Goal: Information Seeking & Learning: Understand process/instructions

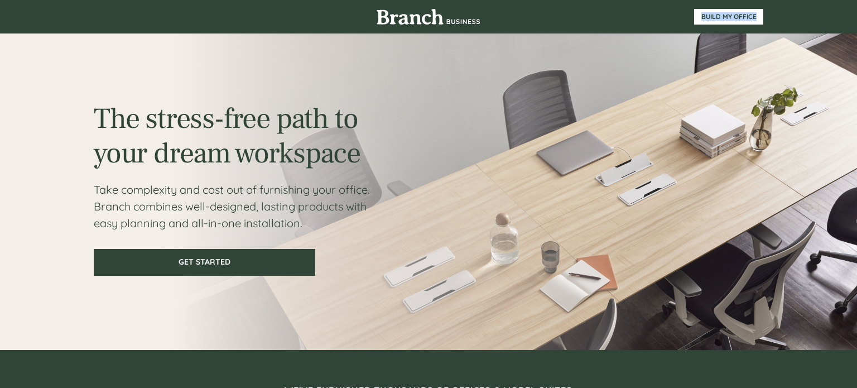
scroll to position [2003, 0]
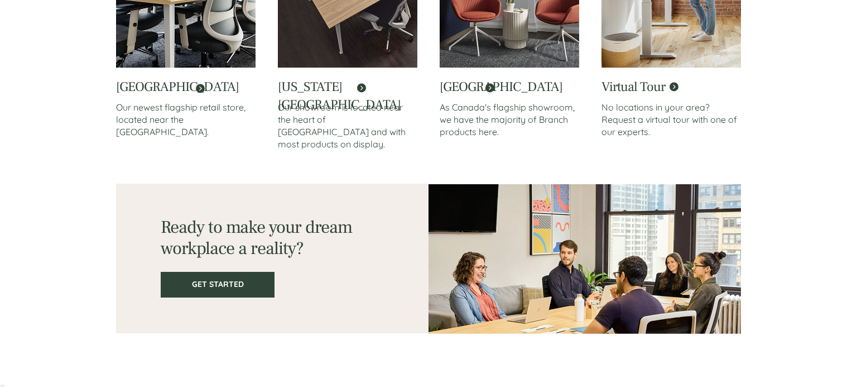
click at [361, 86] on link at bounding box center [347, 102] width 139 height 72
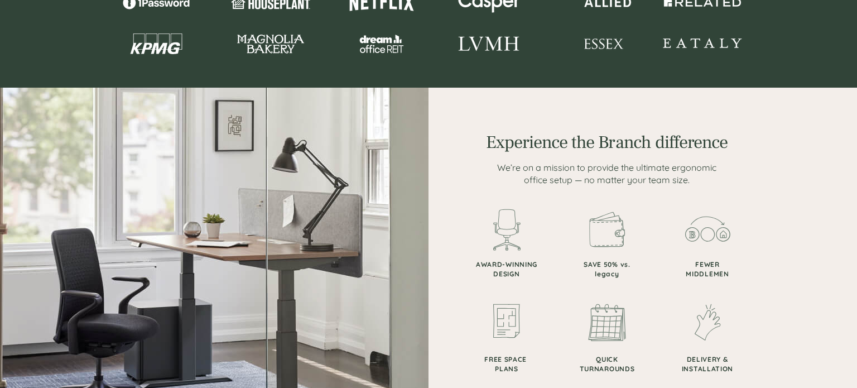
scroll to position [1077, 0]
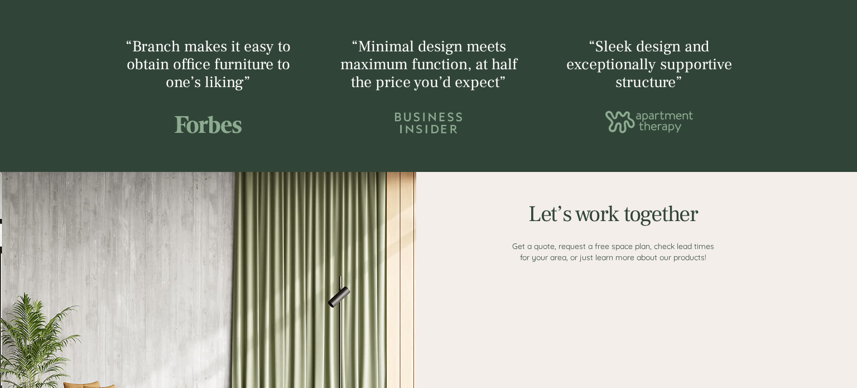
scroll to position [1298, 0]
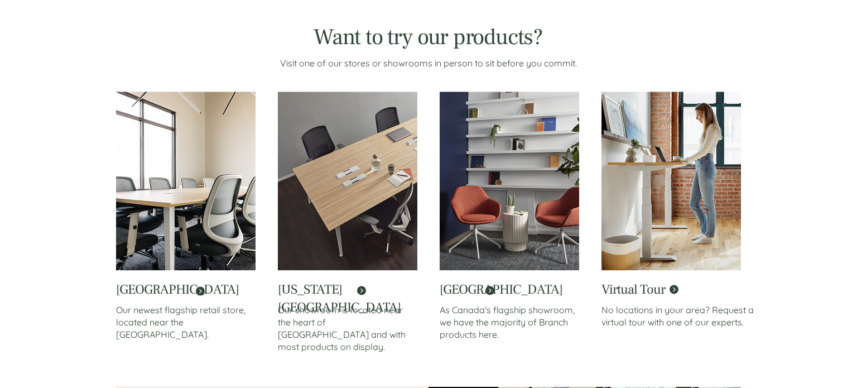
scroll to position [1800, 0]
click at [490, 288] on link at bounding box center [508, 305] width 139 height 72
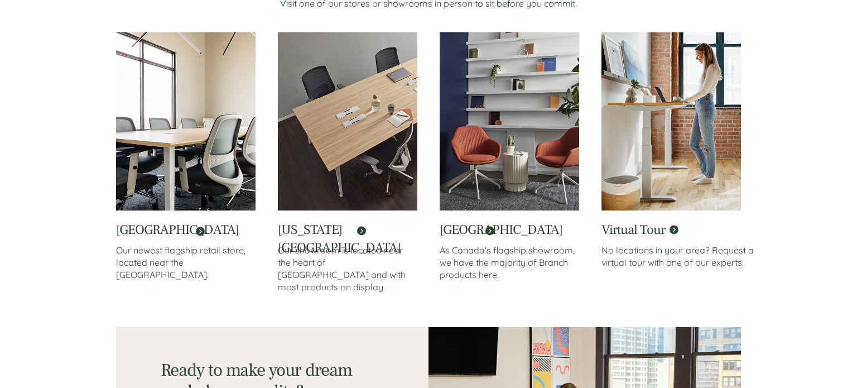
scroll to position [1864, 0]
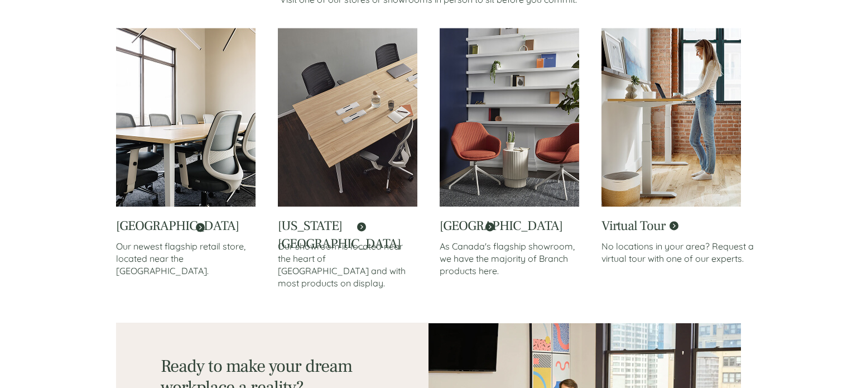
click at [361, 225] on link at bounding box center [347, 241] width 139 height 72
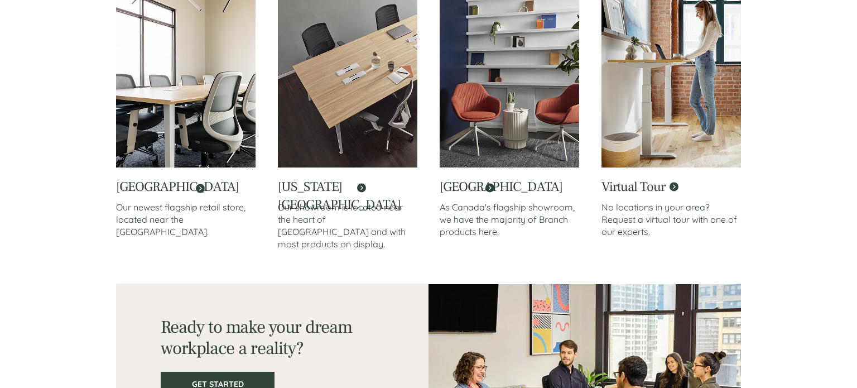
scroll to position [1904, 0]
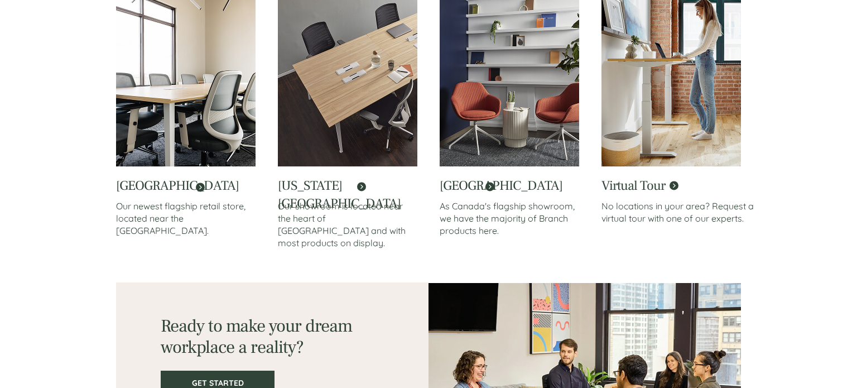
click at [204, 185] on link at bounding box center [185, 201] width 139 height 72
click at [672, 185] on link at bounding box center [670, 201] width 139 height 72
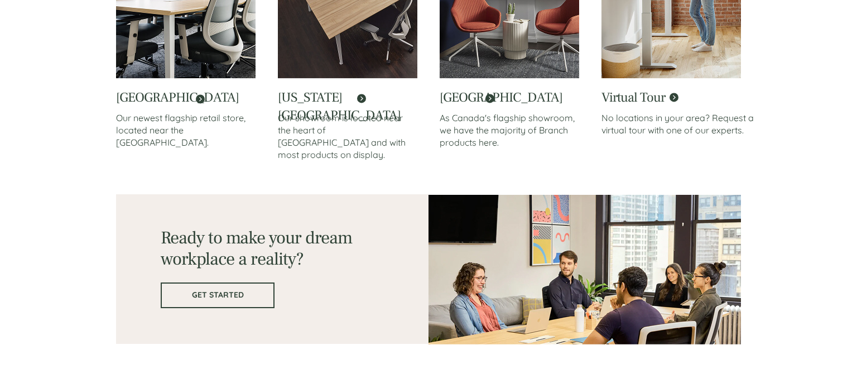
click at [229, 296] on span "GET STARTED" at bounding box center [218, 294] width 112 height 9
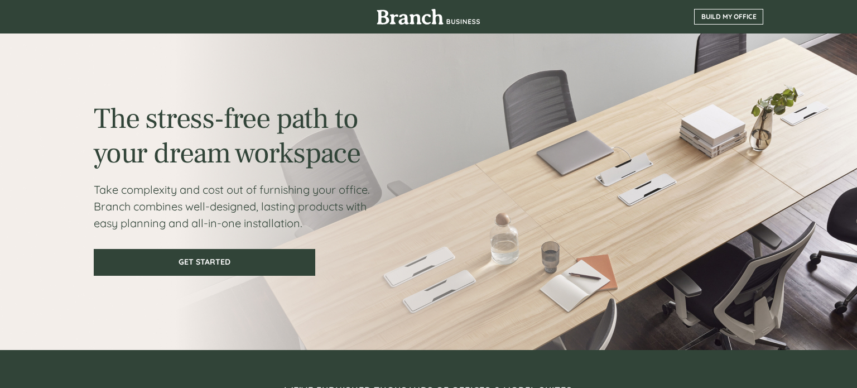
click at [740, 15] on span "BUILD MY OFFICE" at bounding box center [728, 17] width 68 height 8
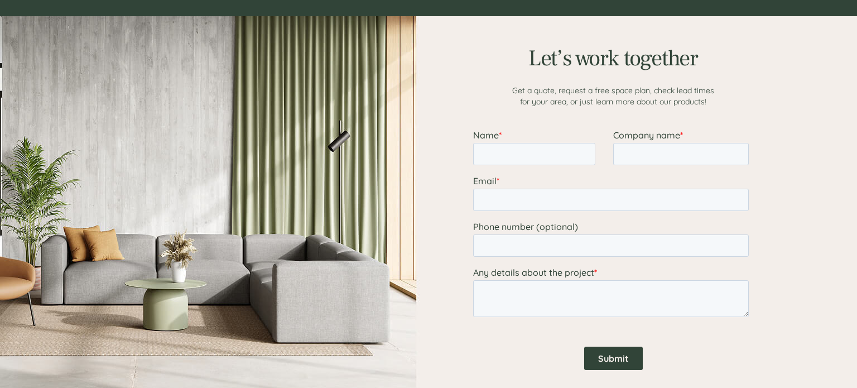
scroll to position [1388, 0]
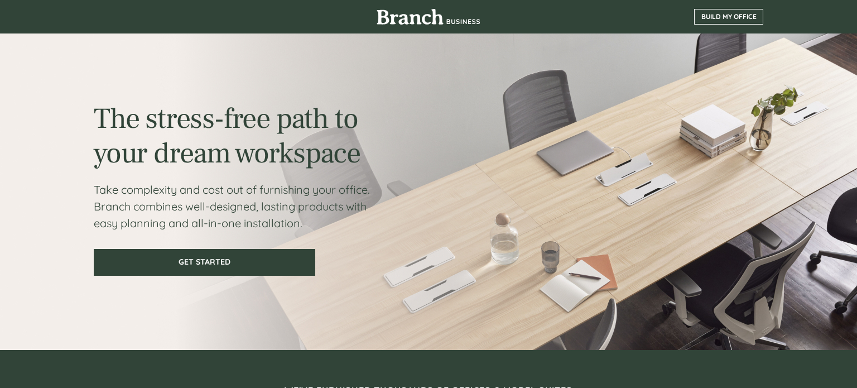
click at [723, 12] on link "BUILD MY OFFICE" at bounding box center [728, 17] width 69 height 16
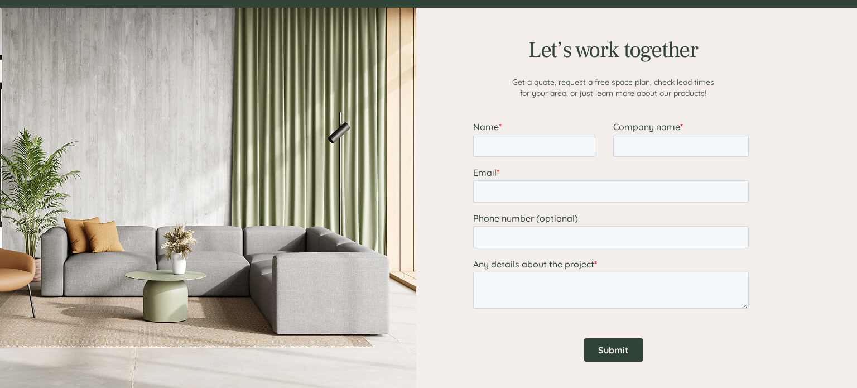
scroll to position [1388, 0]
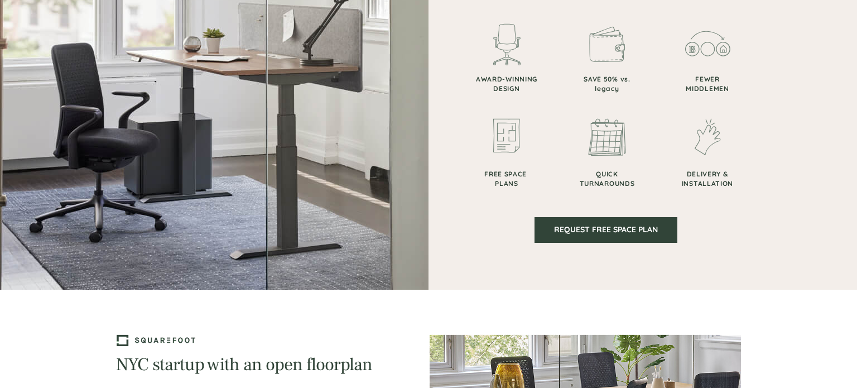
scroll to position [654, 0]
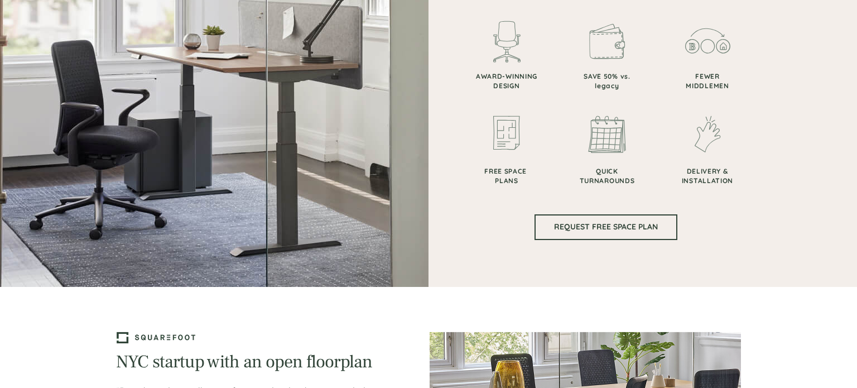
click at [618, 223] on span "REQUEST FREE SPACE PLAN" at bounding box center [605, 226] width 141 height 9
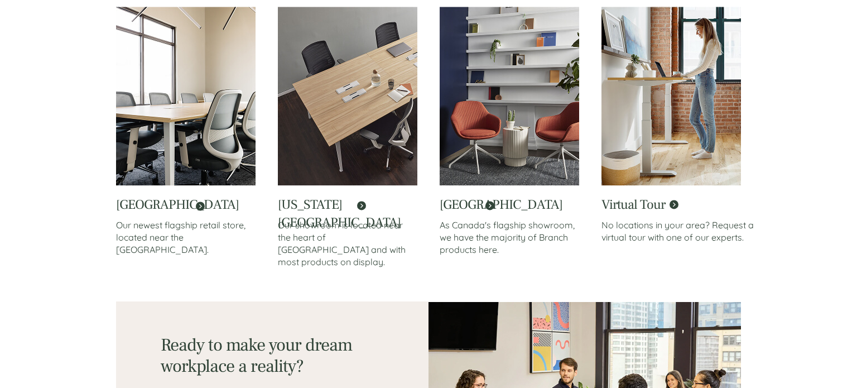
scroll to position [1992, 0]
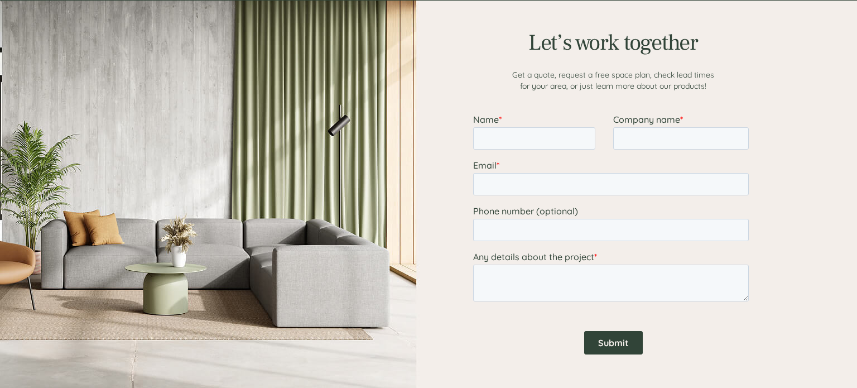
scroll to position [1388, 0]
